Goal: Task Accomplishment & Management: Manage account settings

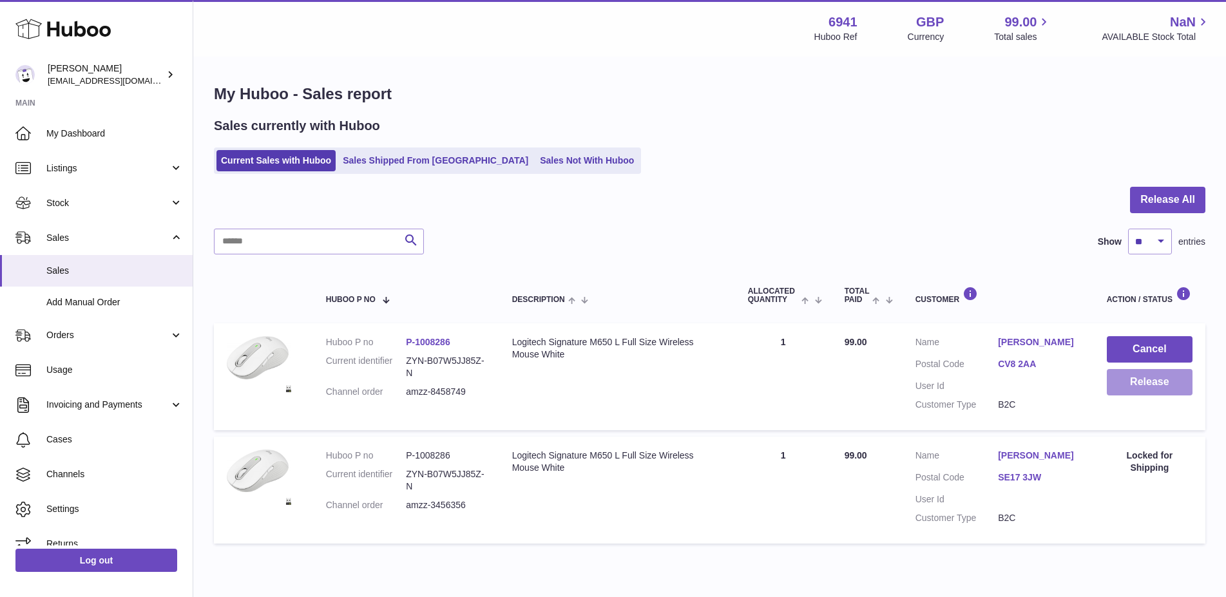
click at [1152, 389] on button "Release" at bounding box center [1149, 382] width 86 height 26
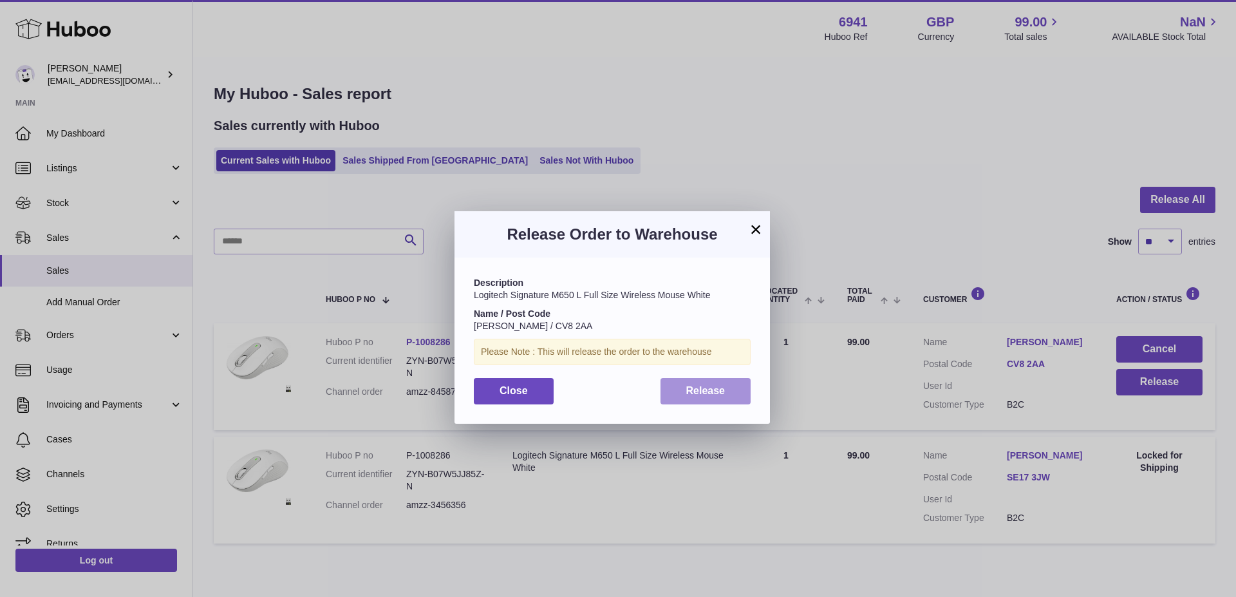
click at [732, 386] on button "Release" at bounding box center [706, 391] width 91 height 26
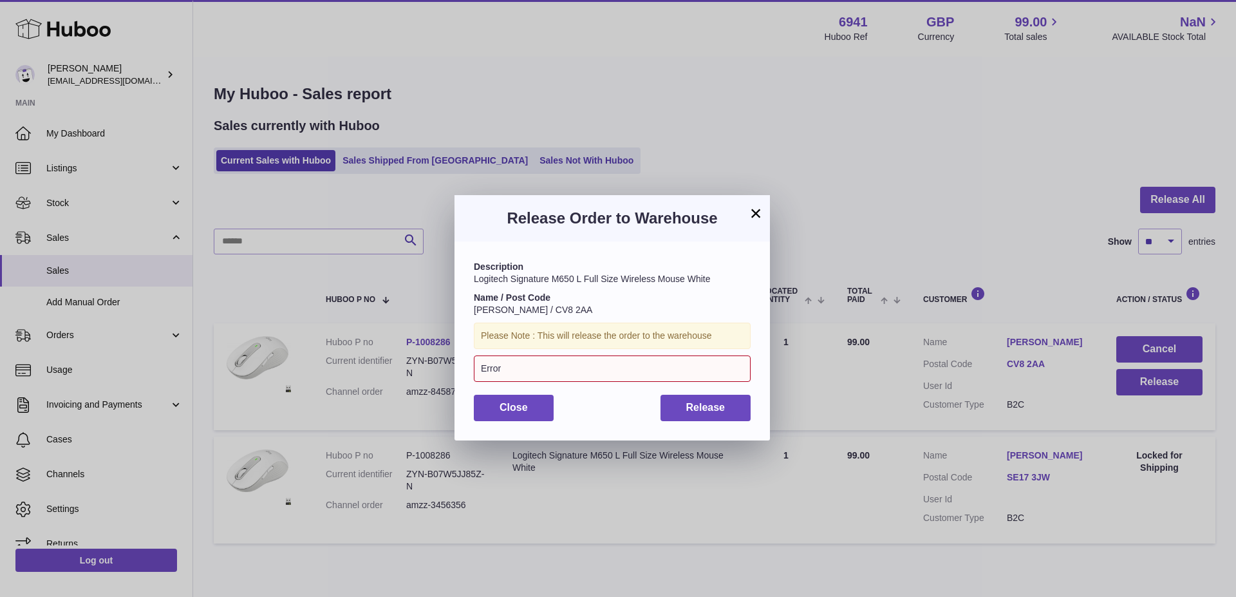
click at [749, 213] on button "×" at bounding box center [755, 212] width 15 height 15
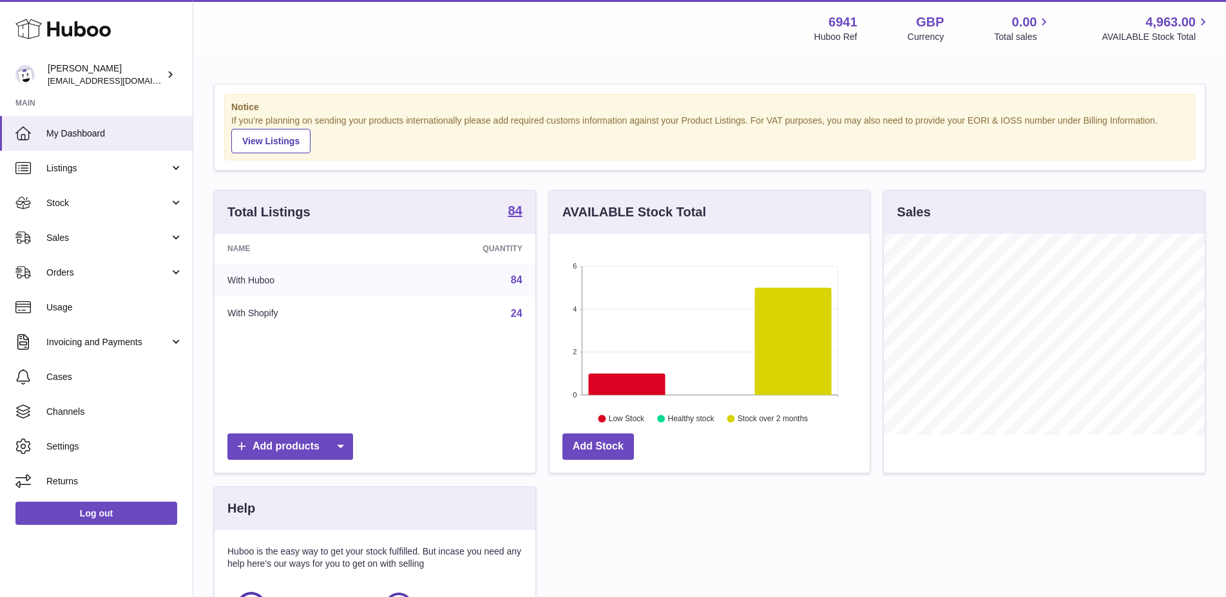
scroll to position [201, 321]
drag, startPoint x: 887, startPoint y: 556, endPoint x: 376, endPoint y: 306, distance: 569.1
click at [887, 554] on div "Total Listings 84 Name Quantity With Huboo 84 With Shopify 24 Add products AVAI…" at bounding box center [709, 448] width 1004 height 517
click at [66, 229] on link "Sales" at bounding box center [96, 237] width 193 height 35
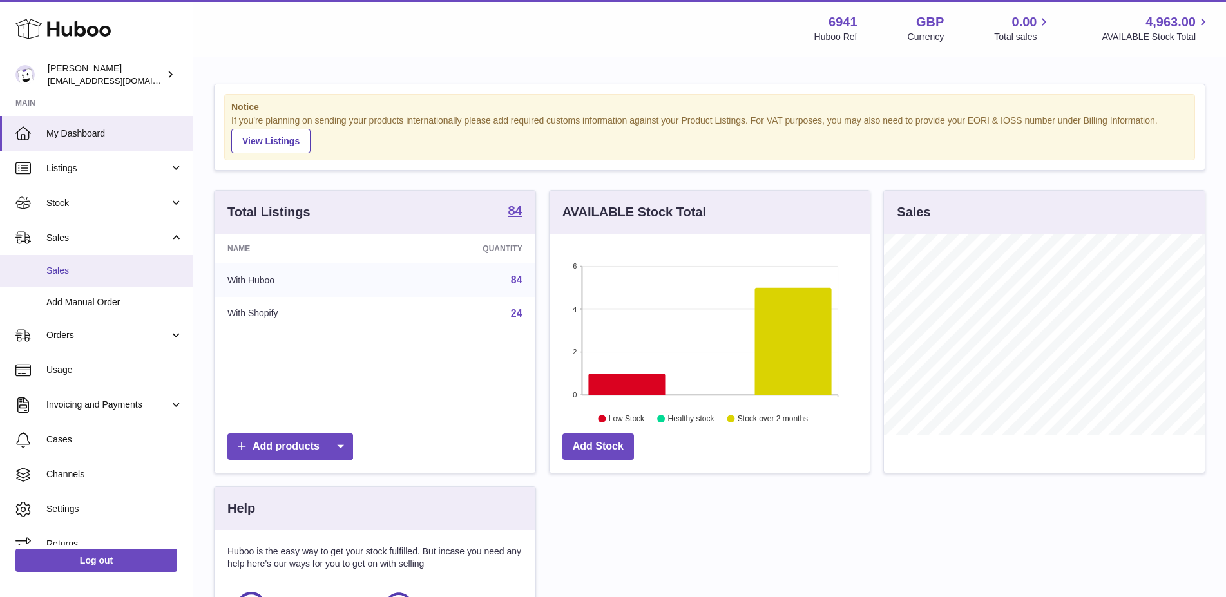
click at [65, 273] on span "Sales" at bounding box center [114, 271] width 137 height 12
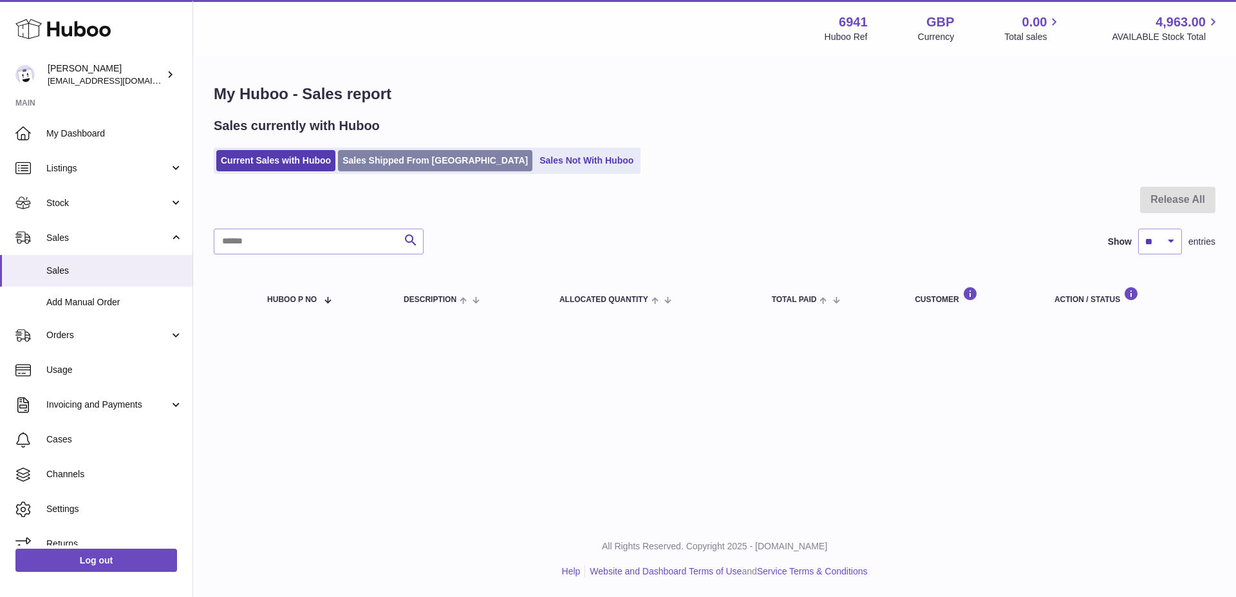
click at [396, 158] on link "Sales Shipped From [GEOGRAPHIC_DATA]" at bounding box center [435, 160] width 194 height 21
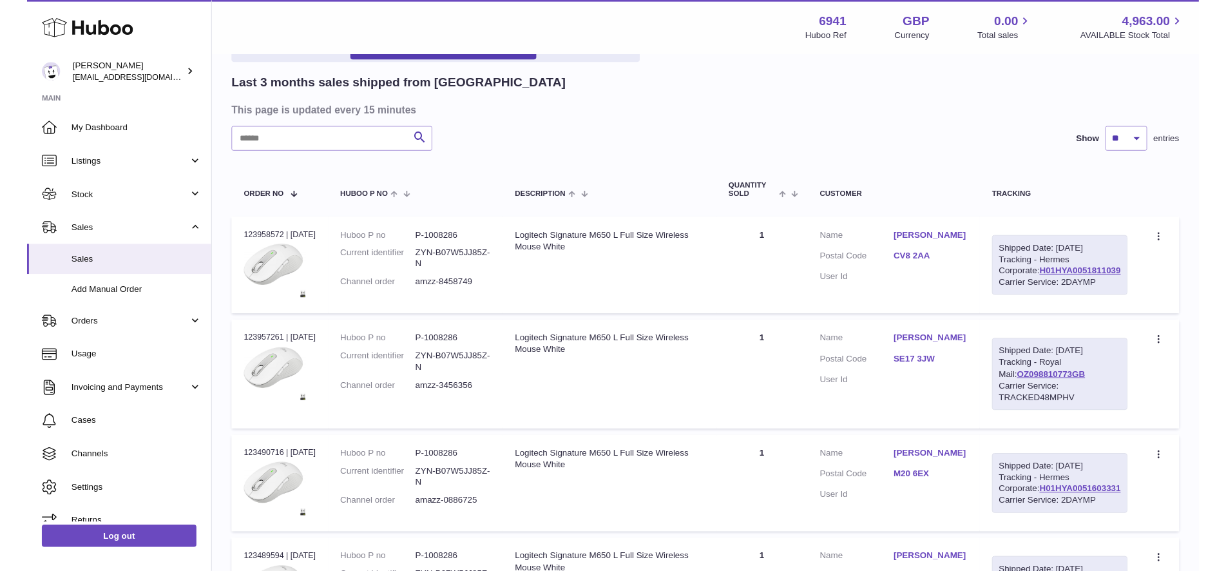
scroll to position [162, 0]
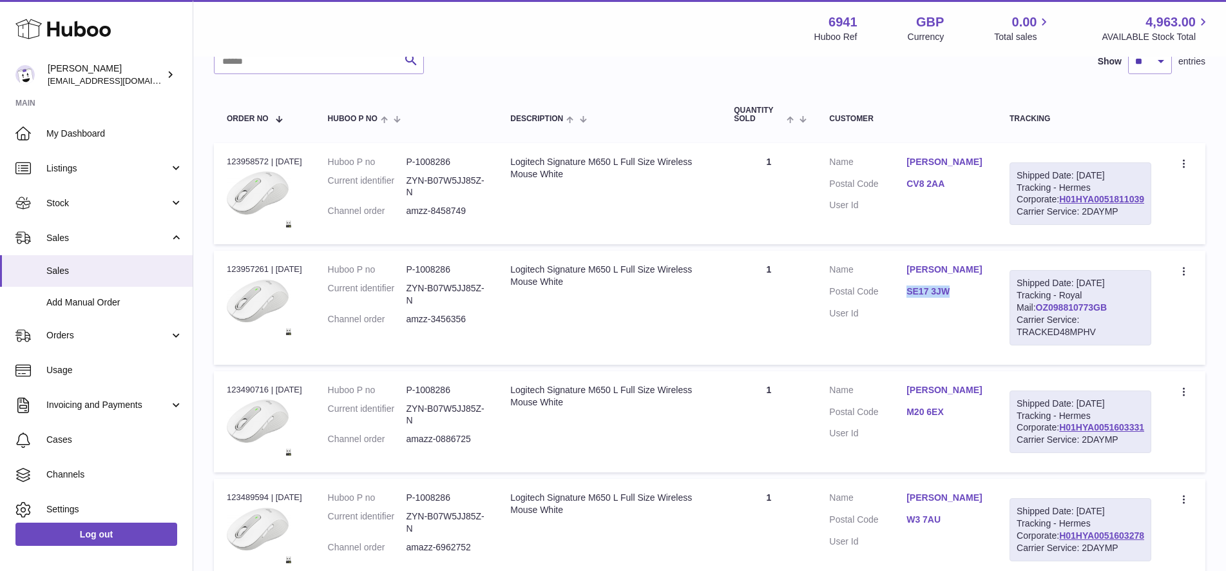
drag, startPoint x: 1137, startPoint y: 353, endPoint x: 1058, endPoint y: 361, distance: 79.7
click at [1058, 345] on div "Shipped Date: 2nd Sep 2025 Tracking - Royal Mail: OZ098810773GB Carrier Service…" at bounding box center [1080, 307] width 142 height 75
drag, startPoint x: 1145, startPoint y: 220, endPoint x: 1056, endPoint y: 223, distance: 89.6
click at [1056, 223] on div "Shipped Date: 2nd Sep 2025 Tracking - Hermes Corporate: H01HYA0051811039 Carrie…" at bounding box center [1080, 193] width 142 height 63
copy link "H01HYA0051811039"
